Goal: Find specific fact: Find specific fact

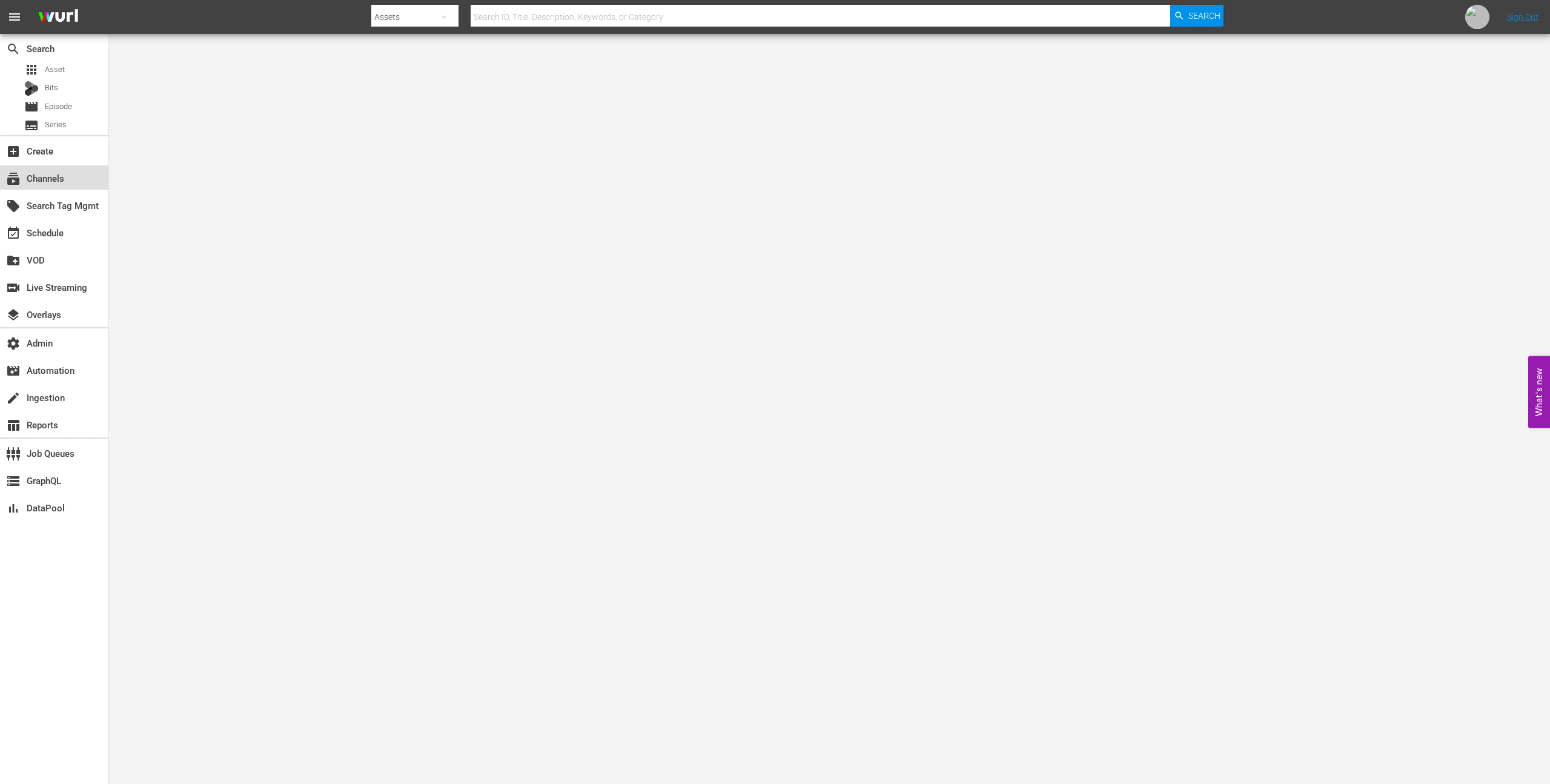
click at [63, 177] on div "subscriptions Channels" at bounding box center [34, 176] width 68 height 11
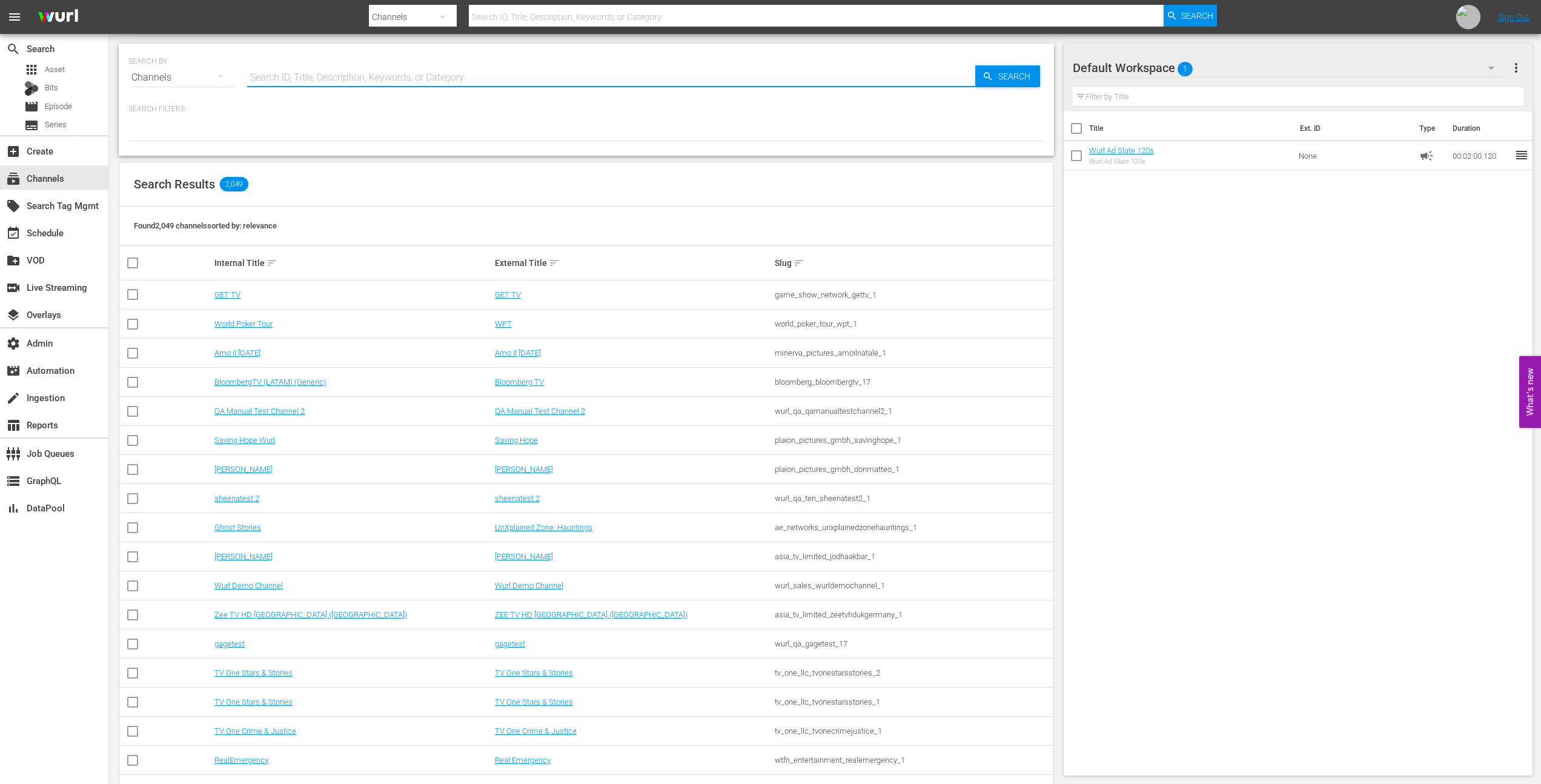
click at [295, 76] on input "text" at bounding box center [611, 77] width 728 height 29
type input "bloomb"
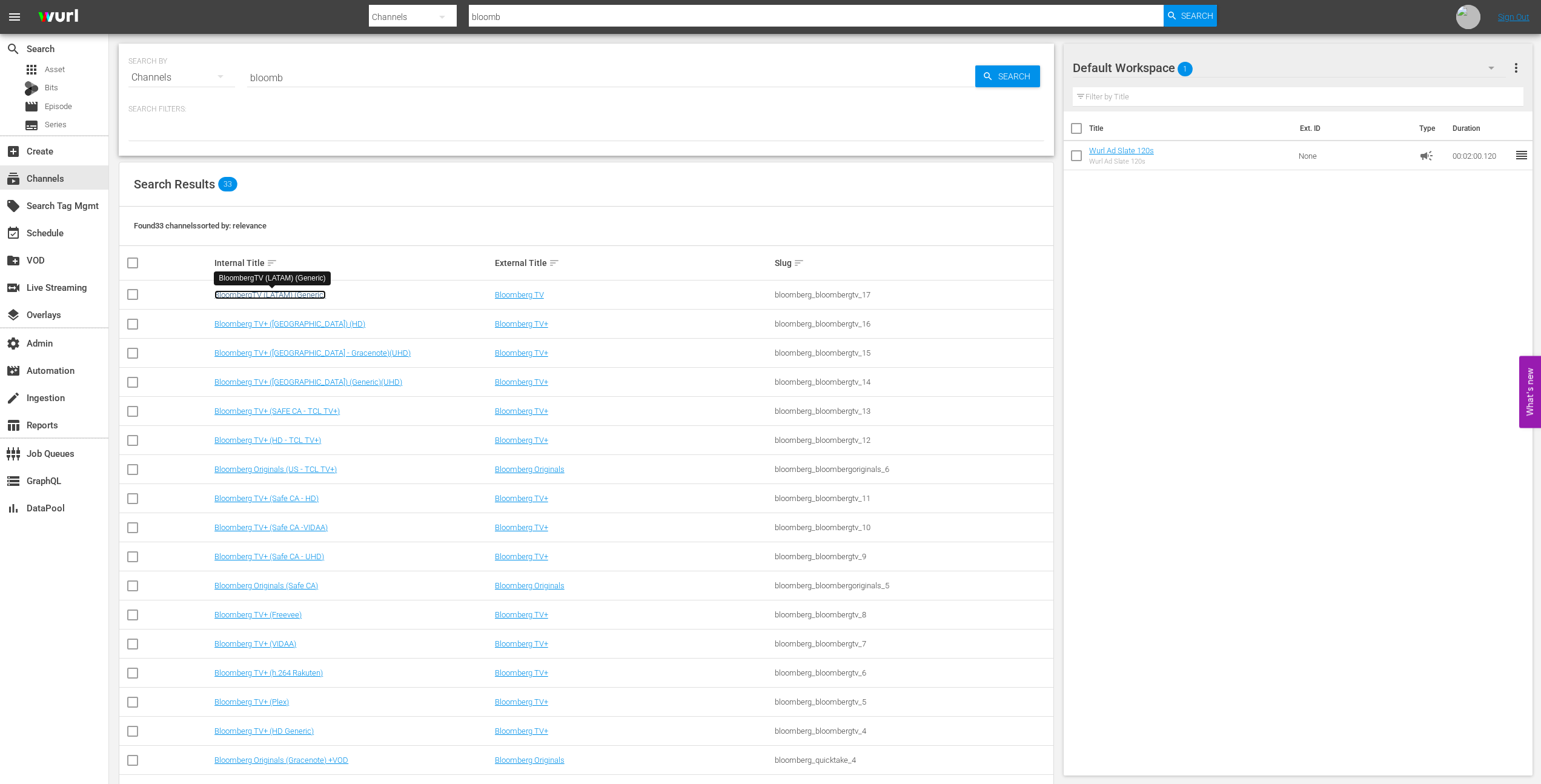
click at [286, 296] on link "BloombergTV (LATAM) (Generic)" at bounding box center [270, 294] width 112 height 9
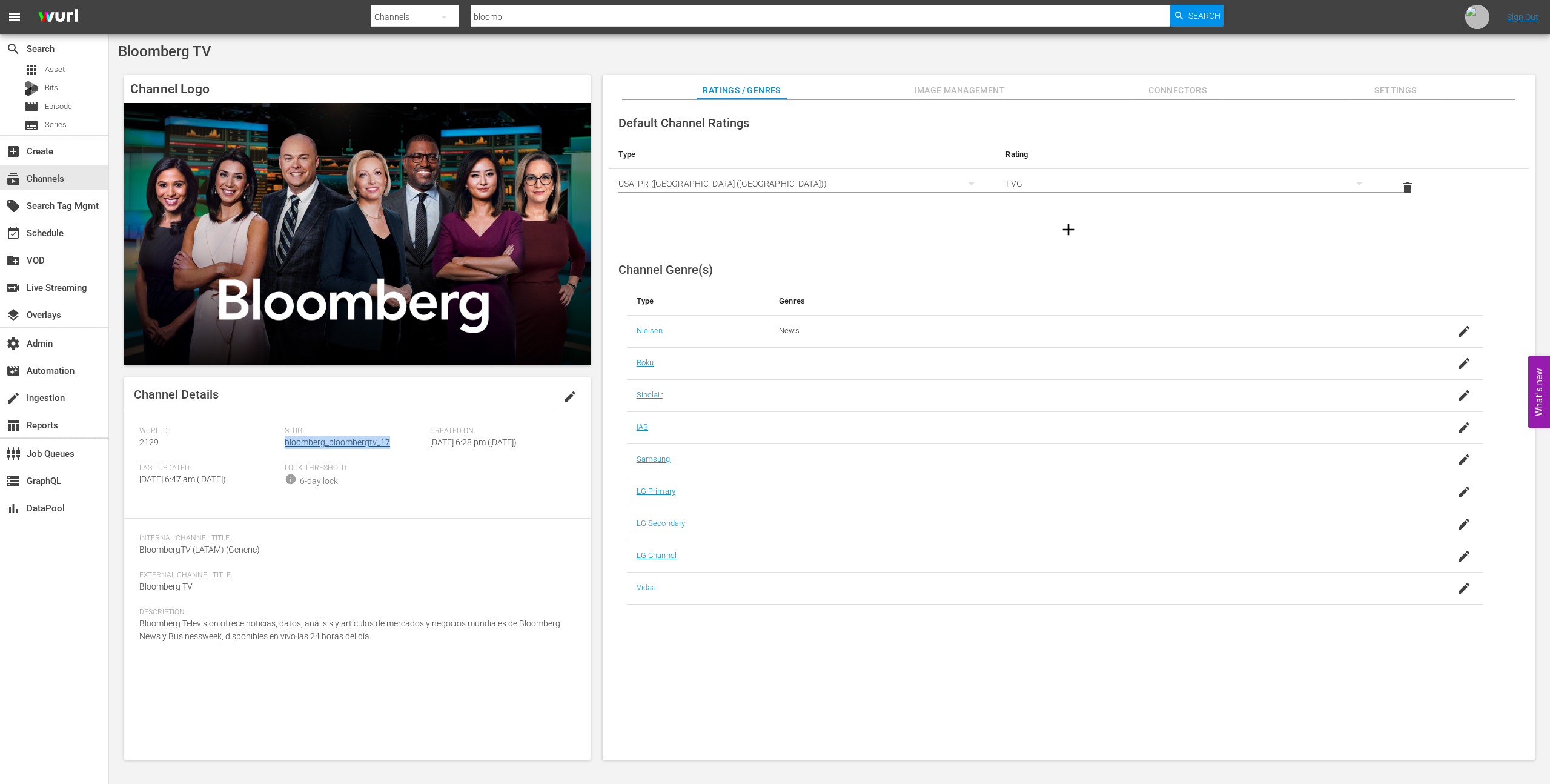
drag, startPoint x: 364, startPoint y: 445, endPoint x: 286, endPoint y: 444, distance: 78.0
click at [286, 444] on div "Slug: bloomberg_bloombergtv_17" at bounding box center [358, 444] width 145 height 37
copy link "bloomberg_bloombergtv_17"
drag, startPoint x: 140, startPoint y: 573, endPoint x: 274, endPoint y: 574, distance: 134.0
click at [274, 571] on div "Internal Channel Title: BloombergTV (LATAM) (Generic)" at bounding box center [358, 552] width 436 height 37
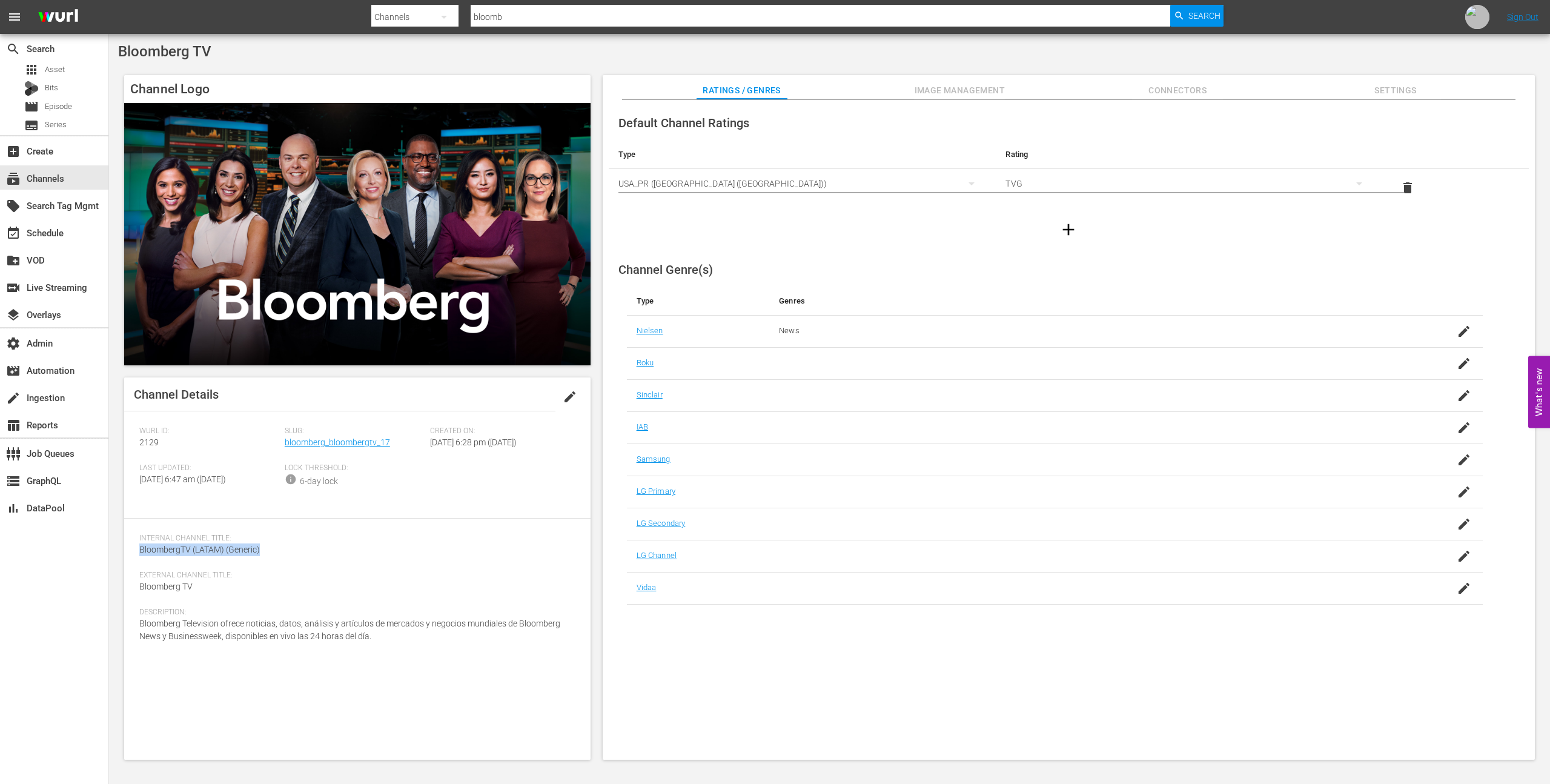
copy span "BloombergTV (LATAM) (Generic)"
